Goal: Task Accomplishment & Management: Use online tool/utility

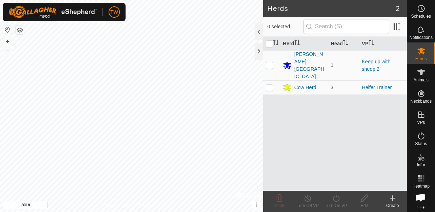
scroll to position [61, 0]
click at [310, 84] on div "Cow Herd" at bounding box center [305, 87] width 22 height 7
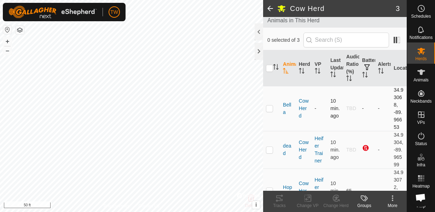
scroll to position [51, 0]
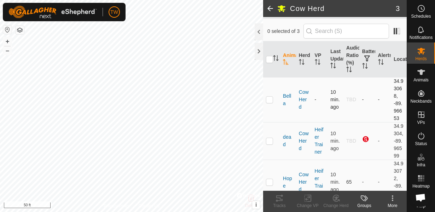
click at [269, 103] on td at bounding box center [271, 99] width 17 height 45
checkbox input "true"
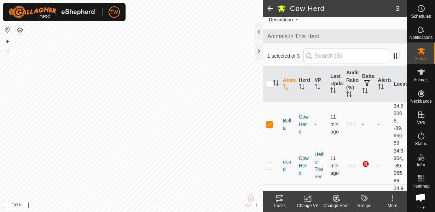
scroll to position [25, 0]
click at [420, 72] on icon at bounding box center [422, 72] width 8 height 6
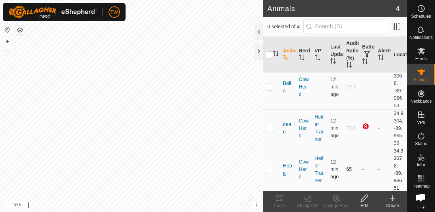
scroll to position [25, 0]
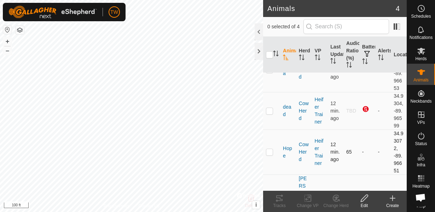
click at [270, 155] on td at bounding box center [271, 152] width 17 height 45
checkbox input "true"
click at [307, 198] on icon at bounding box center [308, 198] width 9 height 8
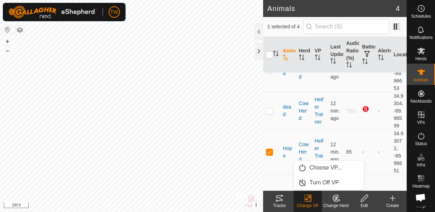
click at [279, 200] on icon at bounding box center [279, 198] width 6 height 6
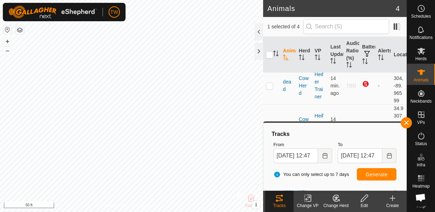
scroll to position [51, 0]
click at [269, 88] on td at bounding box center [271, 86] width 17 height 38
checkbox input "true"
